Goal: Check status: Check status

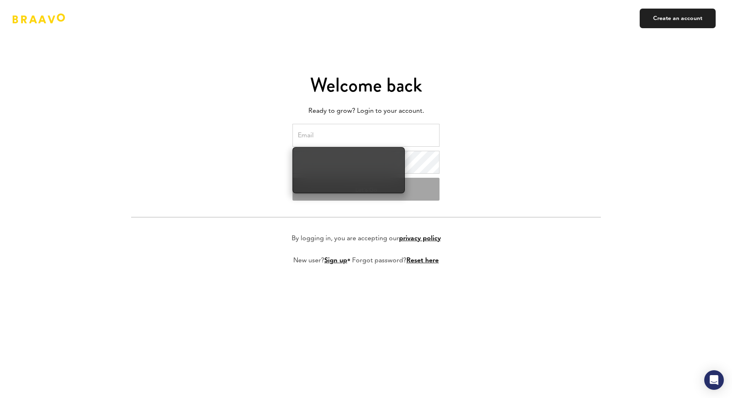
type input "[PERSON_NAME][EMAIL_ADDRESS][DOMAIN_NAME]"
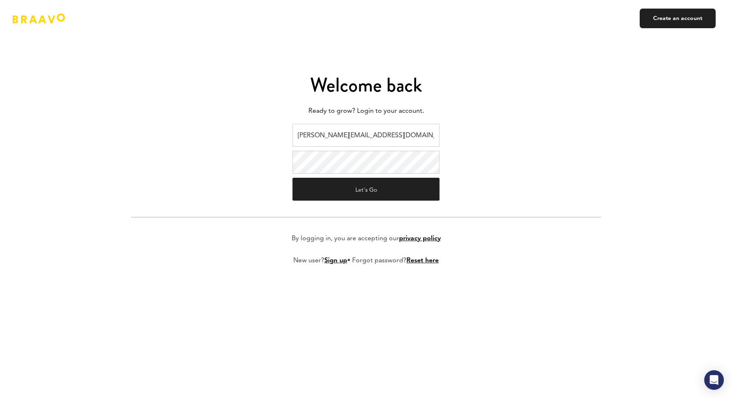
click at [444, 183] on form "[PERSON_NAME][EMAIL_ADDRESS][DOMAIN_NAME] Let's Go By logging in, you are accep…" at bounding box center [366, 201] width 470 height 154
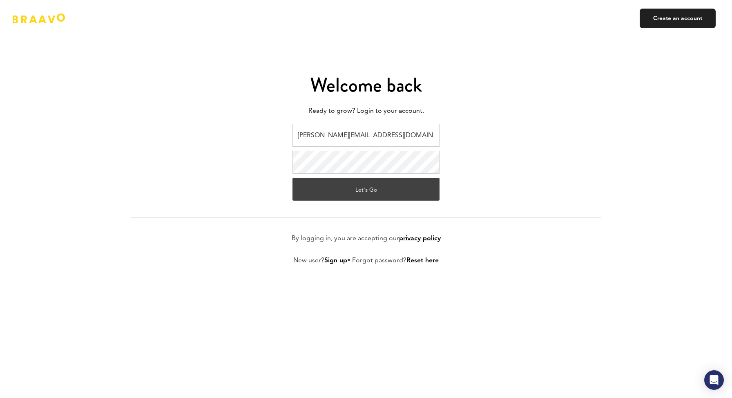
click at [422, 182] on button "Let's Go" at bounding box center [365, 189] width 147 height 23
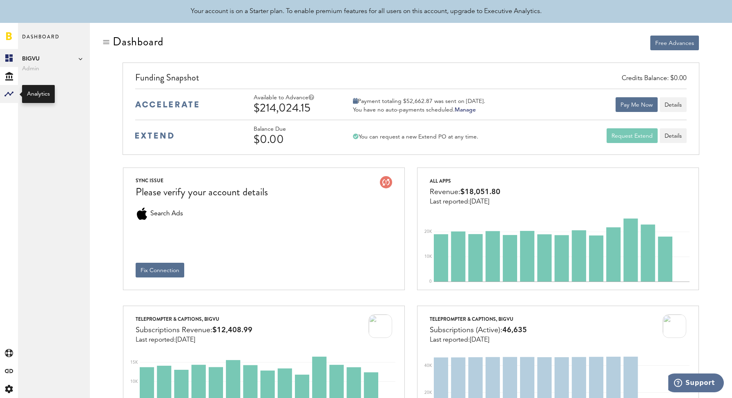
click at [9, 87] on div at bounding box center [9, 94] width 18 height 18
click at [57, 51] on link "Monetization" at bounding box center [54, 58] width 72 height 18
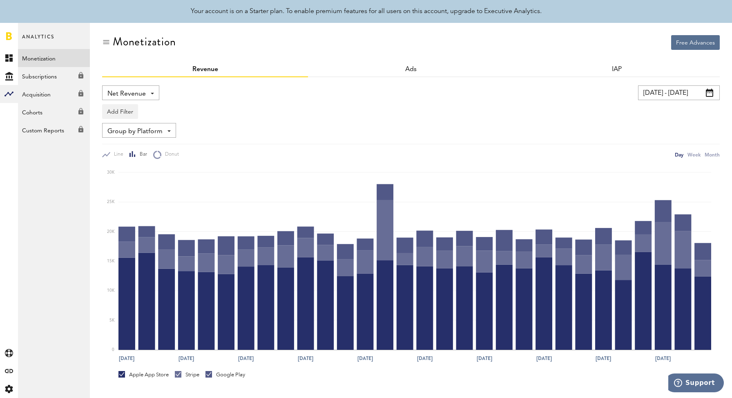
click at [683, 91] on input "08/01/25 - 08/31/25" at bounding box center [679, 92] width 82 height 15
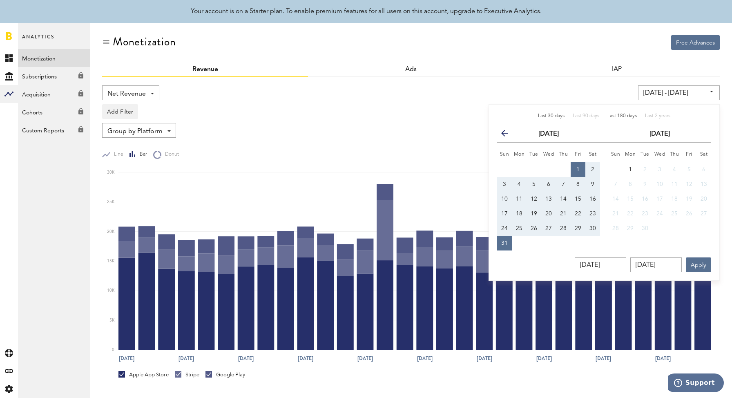
click at [618, 116] on span "Last 180 days" at bounding box center [621, 116] width 29 height 5
type input "03/04/25 - 08/31/25"
type input "03/04/2025"
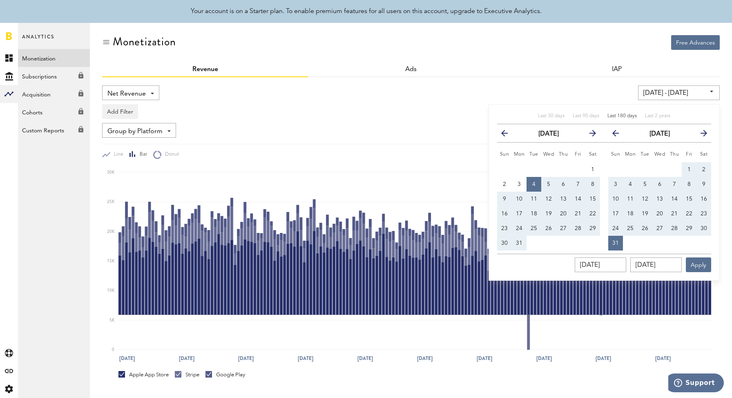
click at [506, 84] on div "Net Revenue Net Revenue Gross Revenue Profit 03/04/25 - 08/31/25 Last 30 days L…" at bounding box center [411, 276] width 618 height 398
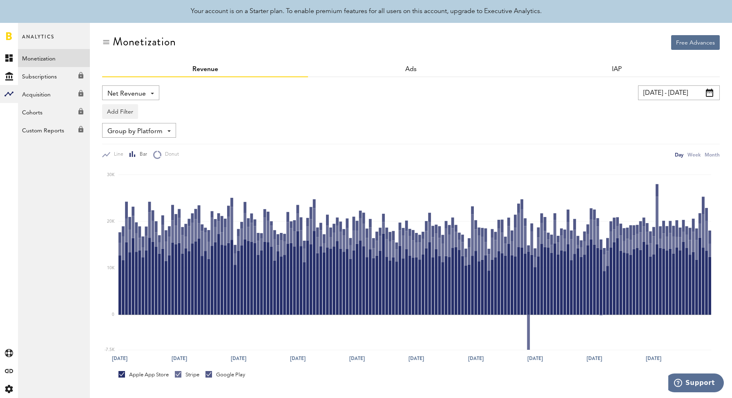
click at [680, 89] on input "03/04/25 - 08/31/25" at bounding box center [679, 92] width 82 height 15
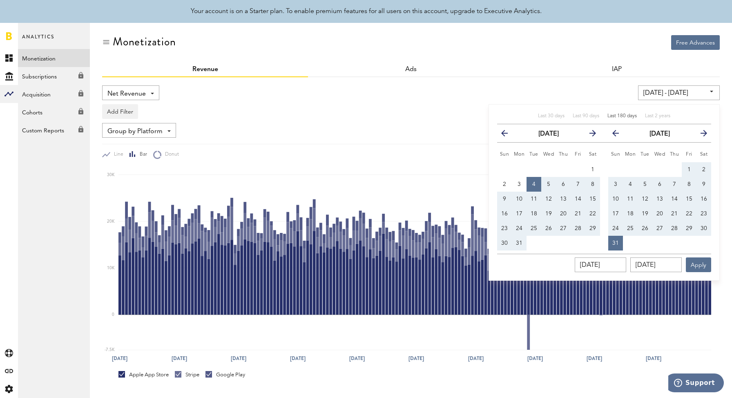
click at [645, 117] on div "Last 30 days Last 90 days Last 180 days Last 2 years" at bounding box center [604, 118] width 214 height 11
click at [646, 116] on span "Last 2 years" at bounding box center [657, 116] width 25 height 5
type input "09/01/23 - 08/31/25"
type input "09/01/2023"
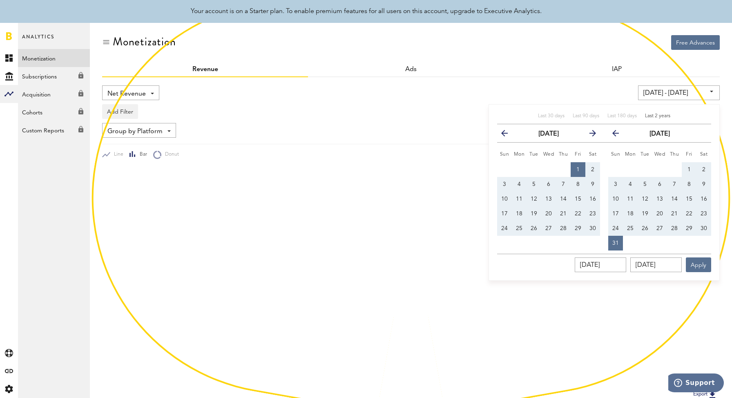
click at [619, 96] on div "09/01/23 - 08/31/25 Last 30 days Last 90 days Last 180 days Last 2 years previo…" at bounding box center [559, 92] width 321 height 15
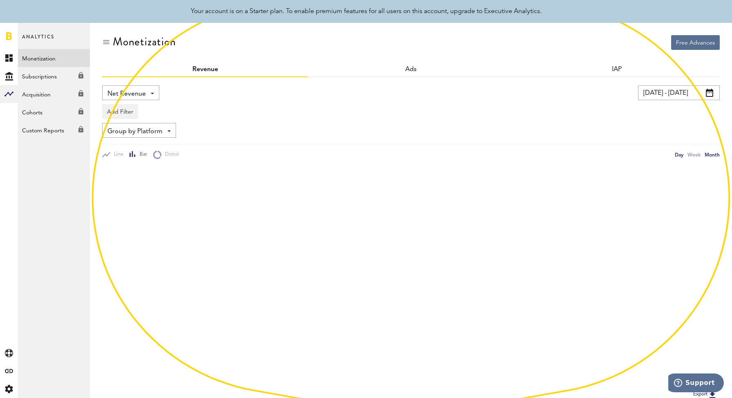
click at [707, 154] on div "Month" at bounding box center [712, 154] width 15 height 9
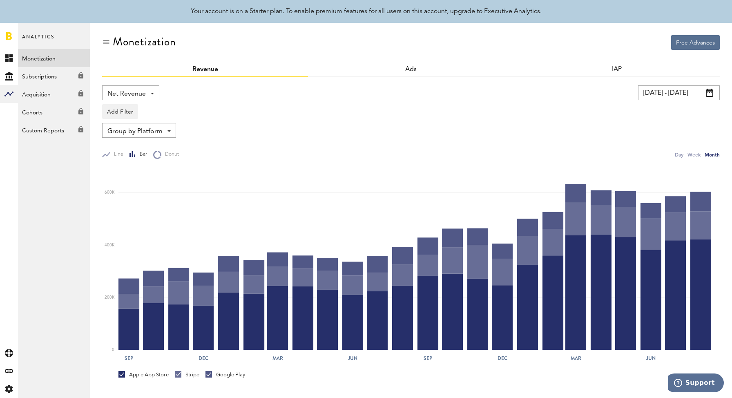
click at [598, 126] on div "Group by Platform Group by Platform Group by Revenue Type Group by App" at bounding box center [411, 130] width 618 height 15
click at [682, 149] on div "Line Bar Donut Day Week Month" at bounding box center [411, 151] width 618 height 15
click at [679, 153] on div "Day" at bounding box center [679, 154] width 9 height 9
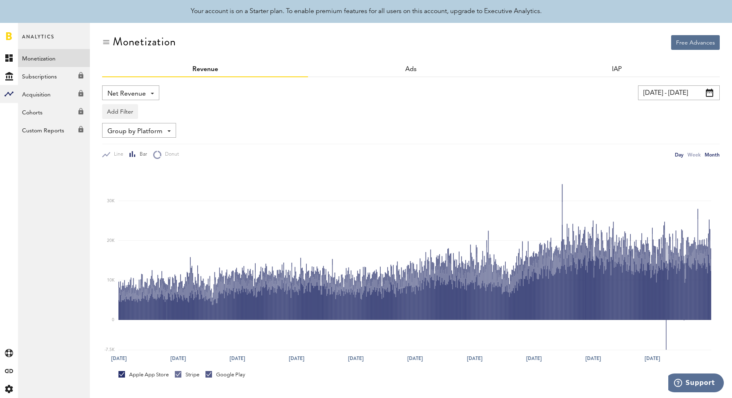
click at [710, 158] on div "Month" at bounding box center [712, 154] width 15 height 9
